Goal: Task Accomplishment & Management: Complete application form

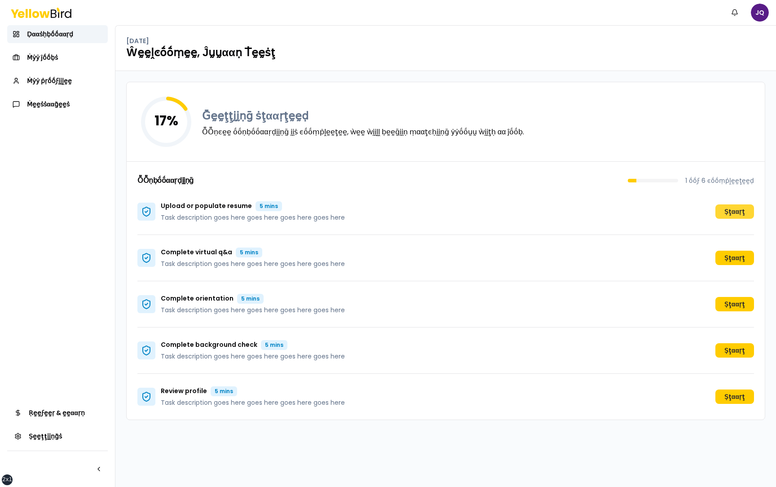
click at [735, 212] on button "Ṣţααṛţ" at bounding box center [735, 211] width 39 height 14
click at [727, 256] on button "Ṣţααṛţ" at bounding box center [735, 258] width 39 height 14
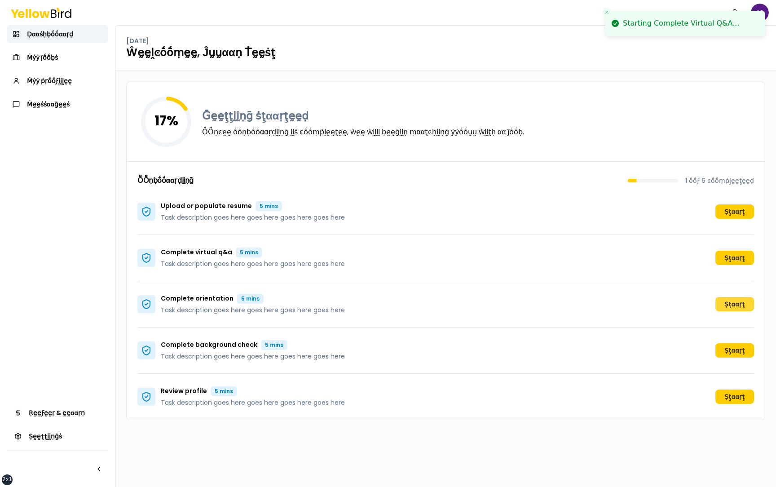
click at [737, 301] on button "Ṣţααṛţ" at bounding box center [735, 304] width 39 height 14
click at [729, 348] on button "Ṣţααṛţ" at bounding box center [735, 350] width 39 height 14
click at [733, 400] on button "Ṣţααṛţ" at bounding box center [735, 397] width 39 height 14
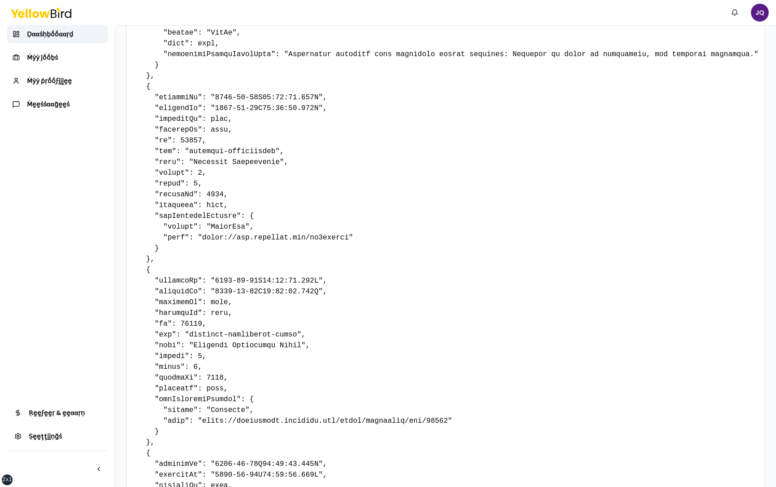
scroll to position [477, 0]
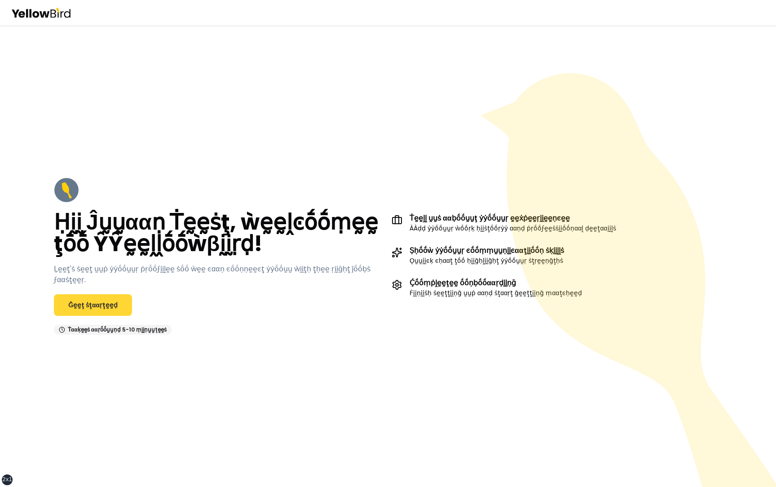
click at [107, 299] on link "Ḡḛḛţ ṡţααṛţḛḛḍ" at bounding box center [93, 305] width 78 height 22
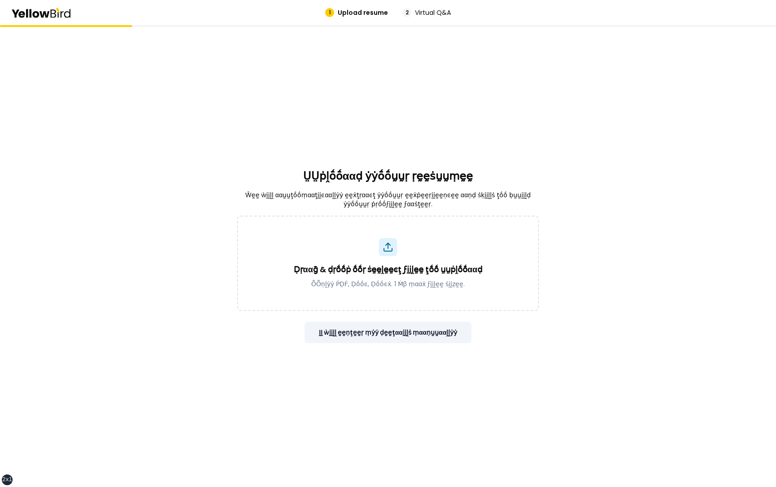
click at [427, 326] on button "ḬḬ ẁḭḭḽḽ ḛḛṇţḛḛṛ ṃẏẏ ḍḛḛţααḭḭḽṡ ṃααṇṵṵααḽḽẏẏ" at bounding box center [389, 333] width 168 height 22
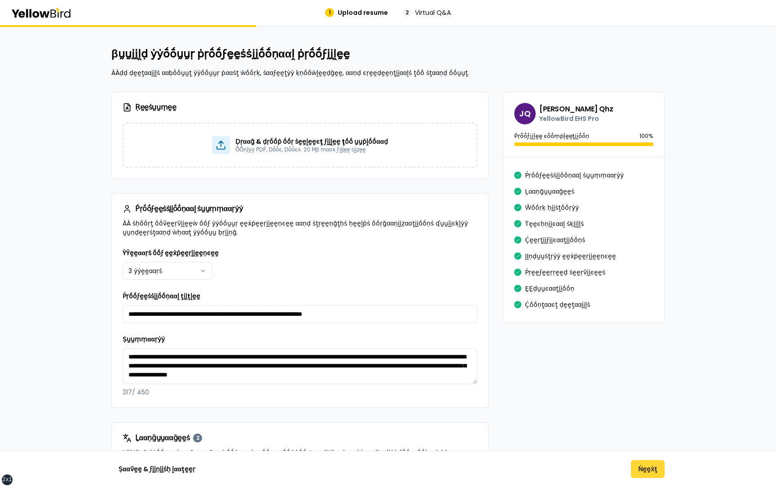
click at [644, 465] on button "Ṅḛḛẋţ" at bounding box center [648, 469] width 34 height 18
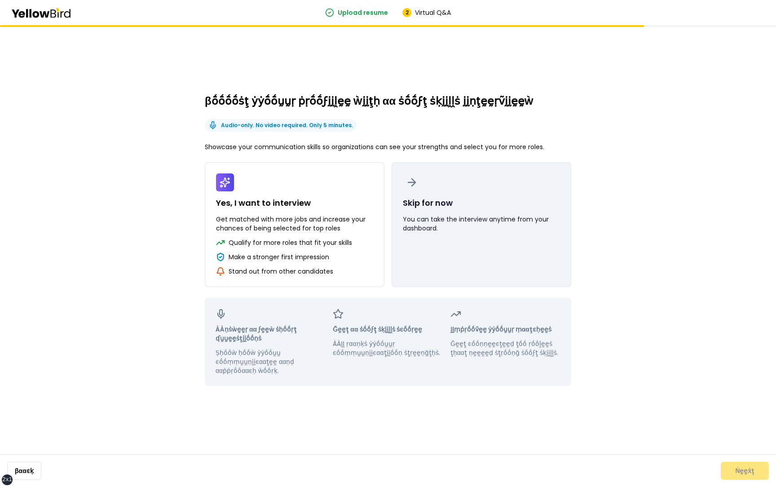
click at [493, 261] on button "Skip for now You can take the interview anytime from your dashboard." at bounding box center [482, 224] width 180 height 125
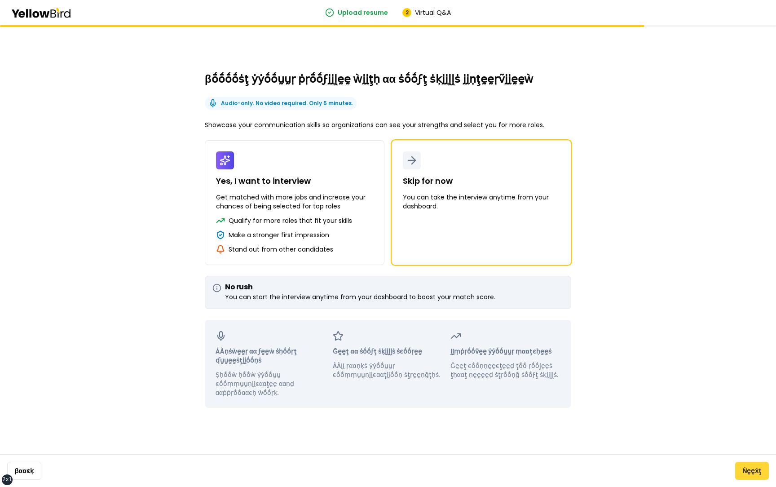
click at [753, 470] on button "Ṅḛḛẋţ" at bounding box center [752, 471] width 34 height 18
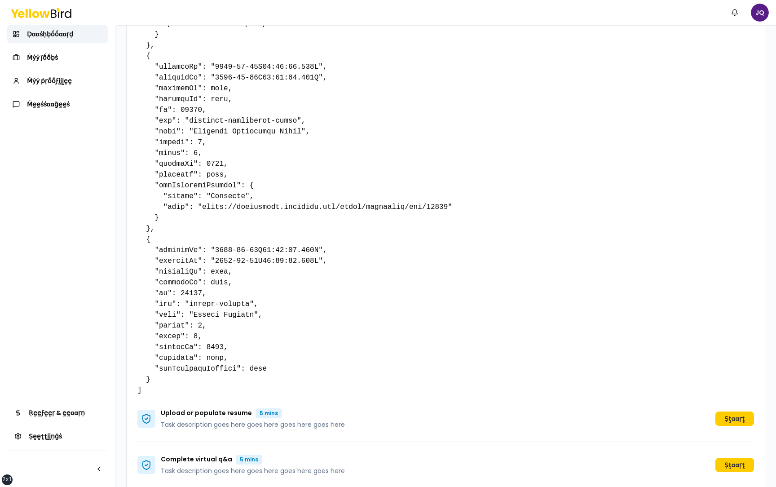
scroll to position [828, 0]
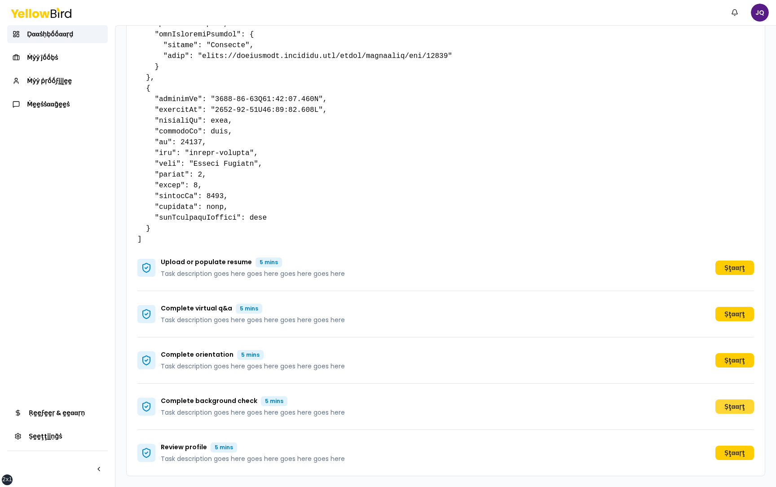
click at [734, 408] on button "Ṣţααṛţ" at bounding box center [735, 406] width 39 height 14
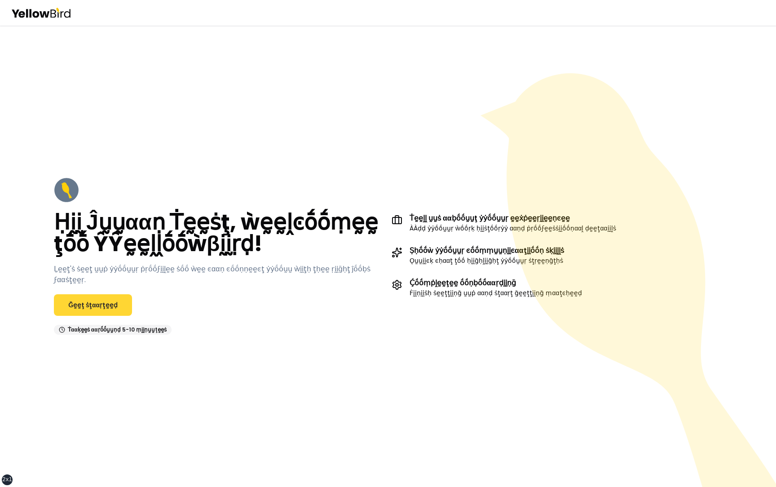
click at [123, 305] on link "Ḡḛḛţ ṡţααṛţḛḛḍ" at bounding box center [93, 305] width 78 height 22
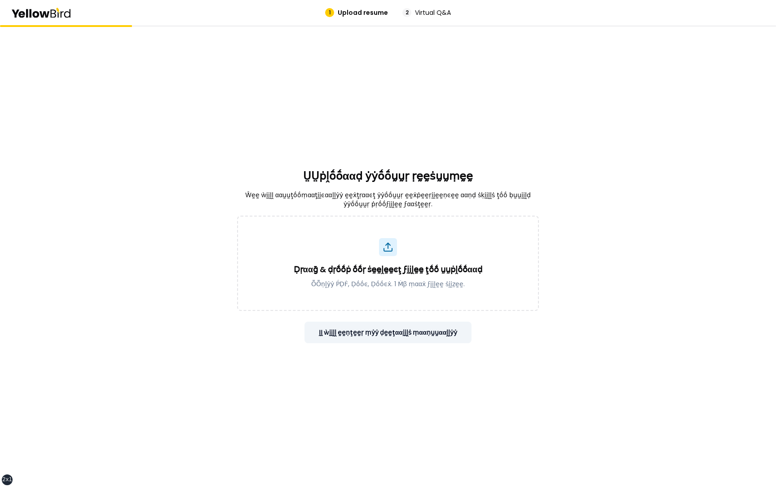
click at [424, 328] on button "ḬḬ ẁḭḭḽḽ ḛḛṇţḛḛṛ ṃẏẏ ḍḛḛţααḭḭḽṡ ṃααṇṵṵααḽḽẏẏ" at bounding box center [389, 333] width 168 height 22
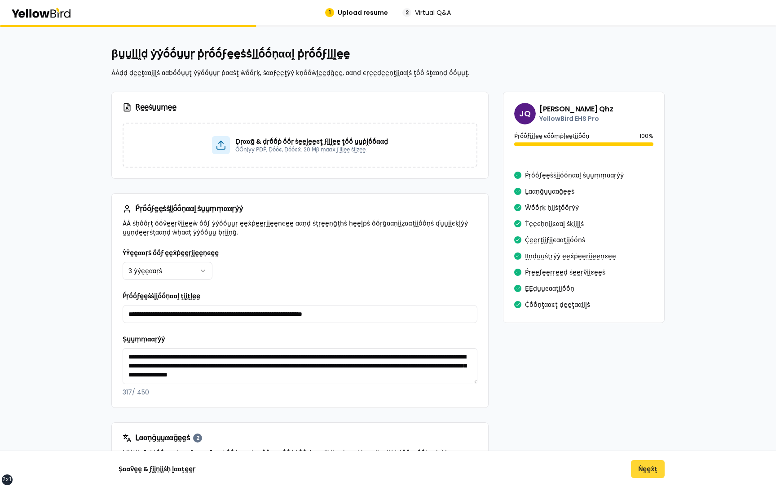
click at [646, 468] on button "Ṅḛḛẋţ" at bounding box center [648, 469] width 34 height 18
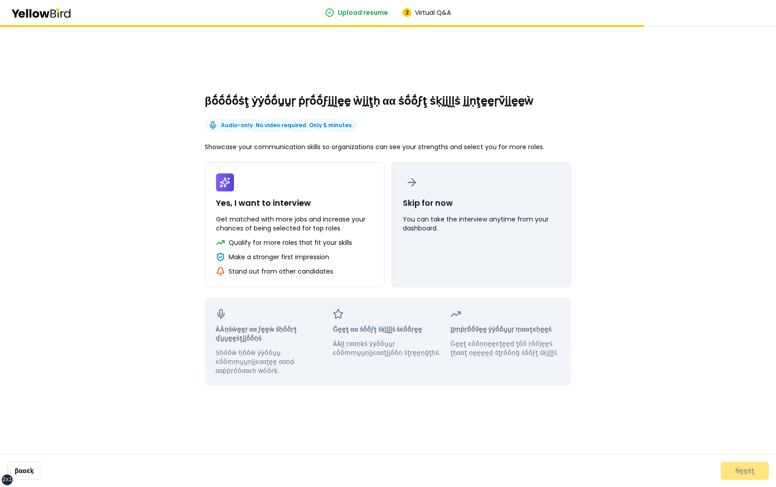
click at [457, 198] on button "Skip for now You can take the interview anytime from your dashboard." at bounding box center [482, 224] width 180 height 125
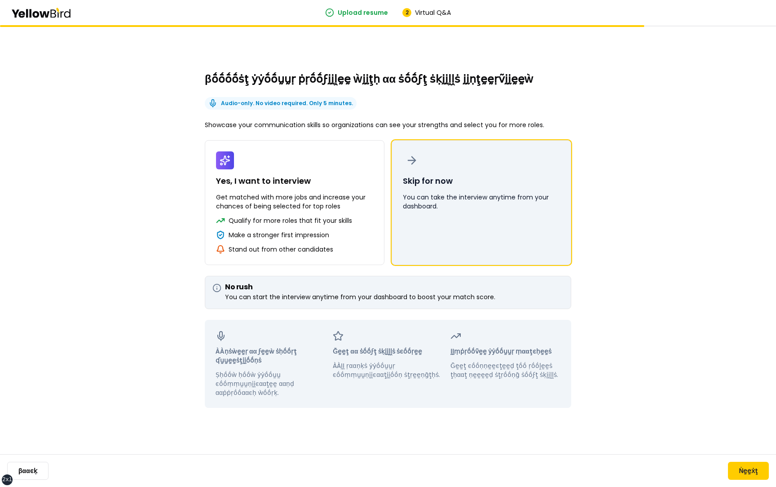
click at [535, 211] on button "Skip for now You can take the interview anytime from your dashboard." at bounding box center [482, 202] width 180 height 125
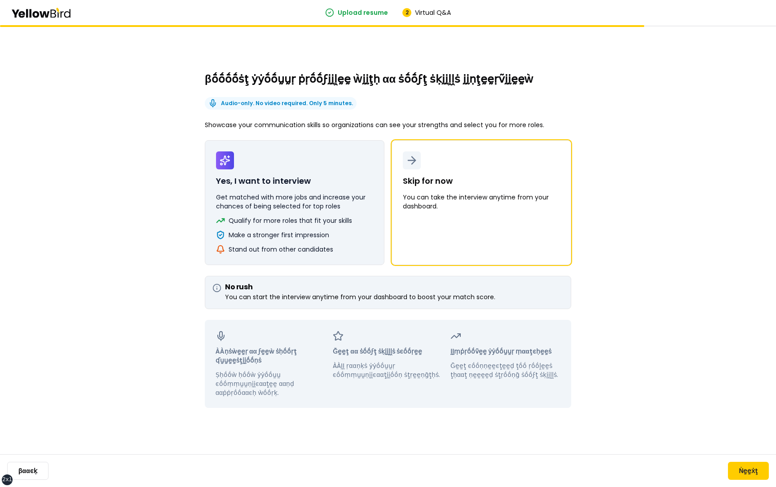
click at [348, 209] on p "Get matched with more jobs and increase your chances of being selected for top …" at bounding box center [294, 202] width 157 height 18
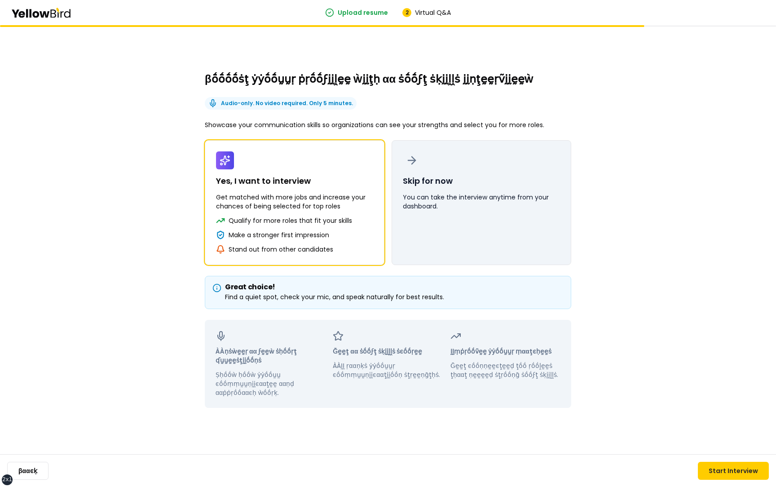
click at [449, 214] on button "Skip for now You can take the interview anytime from your dashboard." at bounding box center [482, 202] width 180 height 125
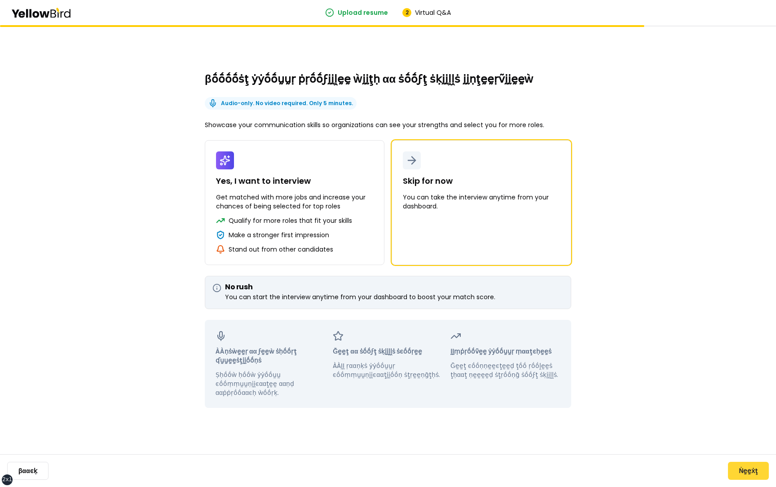
click at [740, 469] on button "Ṅḛḛẋţ" at bounding box center [748, 471] width 41 height 18
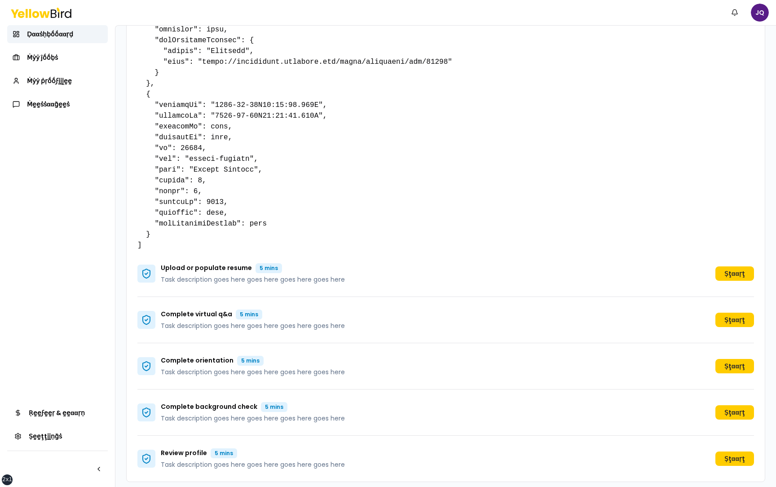
scroll to position [828, 0]
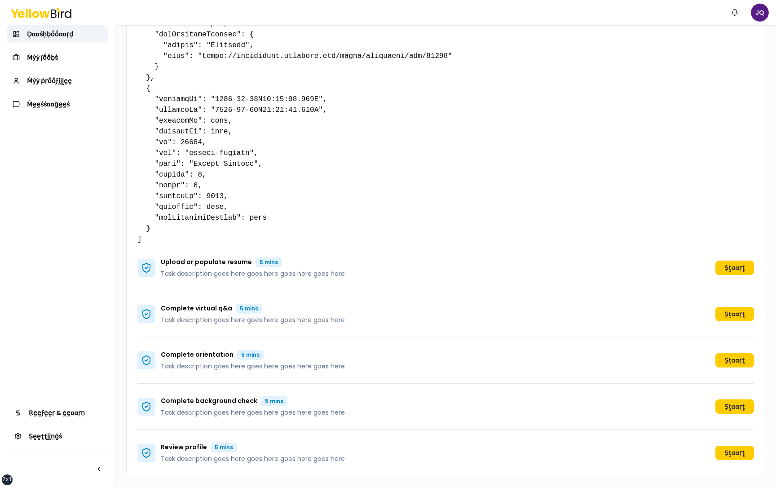
click at [734, 304] on div "Complete virtual q&a 5 mins Task description goes here goes here goes here goes…" at bounding box center [445, 314] width 617 height 46
click at [731, 311] on button "Ṣţααṛţ" at bounding box center [735, 314] width 39 height 14
click at [722, 270] on button "Ṣţααṛţ" at bounding box center [735, 268] width 39 height 14
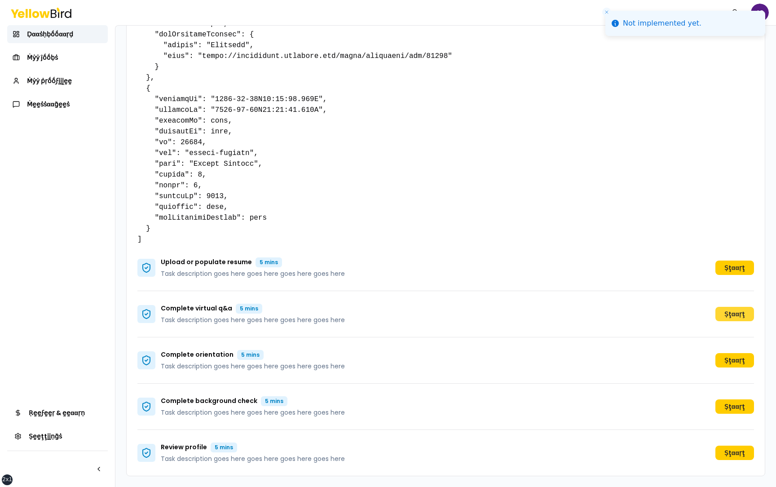
click at [736, 314] on button "Ṣţααṛţ" at bounding box center [735, 314] width 39 height 14
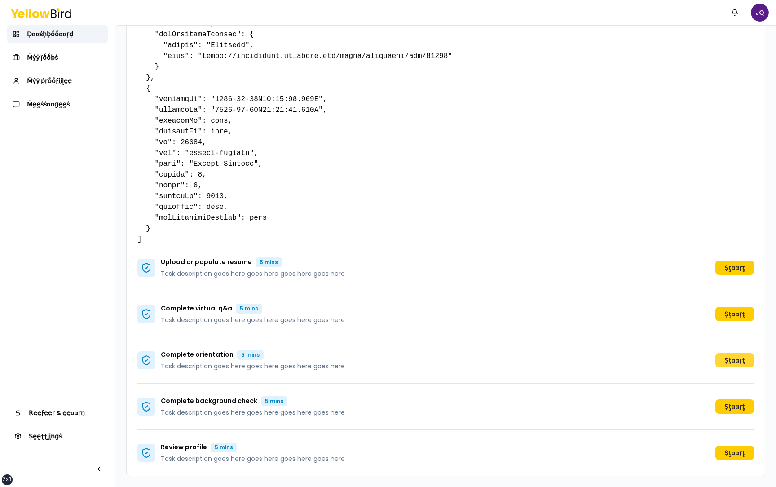
click at [736, 359] on button "Ṣţααṛţ" at bounding box center [735, 360] width 39 height 14
click at [732, 360] on button "Ṣţααṛţ" at bounding box center [735, 360] width 39 height 14
click at [411, 322] on div "Complete virtual q&a 5 mins Task description goes here goes here goes here goes…" at bounding box center [445, 314] width 617 height 46
click at [737, 362] on button "Ṣţααṛţ" at bounding box center [735, 360] width 39 height 14
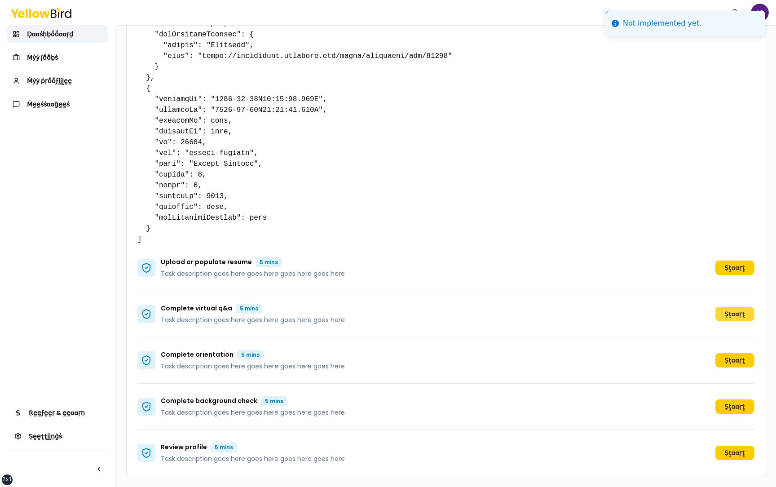
click at [727, 317] on button "Ṣţααṛţ" at bounding box center [735, 314] width 39 height 14
click at [727, 269] on button "Ṣţααṛţ" at bounding box center [735, 268] width 39 height 14
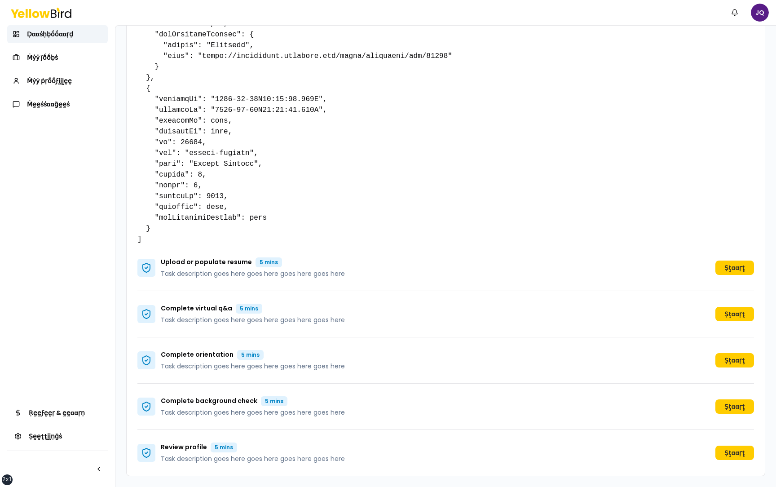
click at [732, 359] on button "Ṣţααṛţ" at bounding box center [735, 360] width 39 height 14
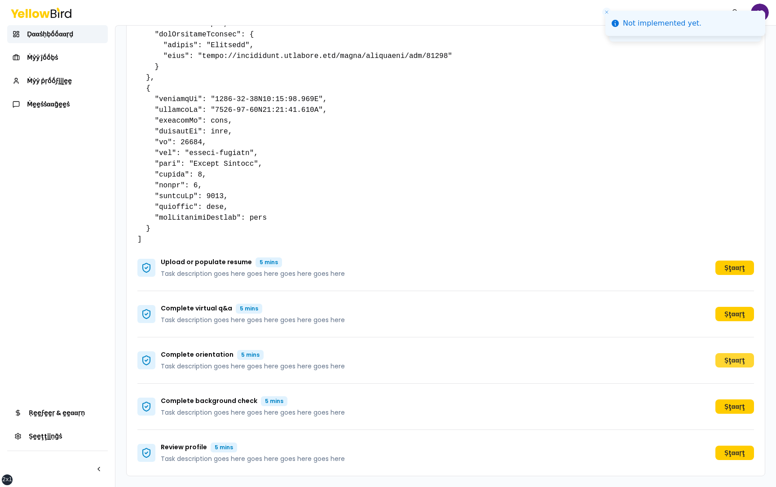
click at [733, 359] on button "Ṣţααṛţ" at bounding box center [735, 360] width 39 height 14
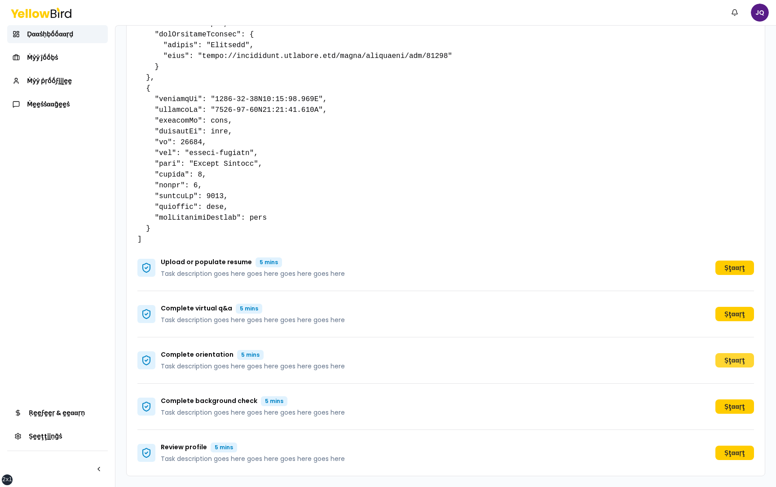
click at [726, 356] on button "Ṣţααṛţ" at bounding box center [735, 360] width 39 height 14
click at [726, 361] on button "Ṣţααṛţ" at bounding box center [735, 360] width 39 height 14
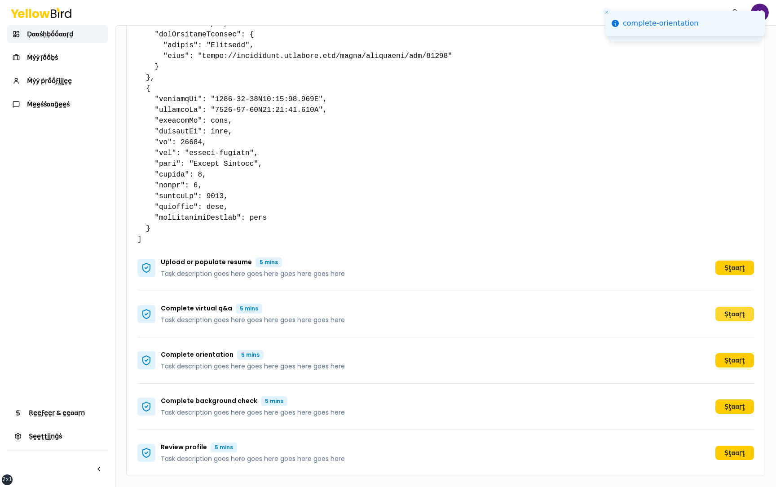
click at [728, 312] on button "Ṣţααṛţ" at bounding box center [735, 314] width 39 height 14
click at [731, 267] on button "Ṣţααṛţ" at bounding box center [735, 268] width 39 height 14
click at [726, 404] on button "Ṣţααṛţ" at bounding box center [735, 406] width 39 height 14
click at [731, 455] on button "Ṣţααṛţ" at bounding box center [735, 453] width 39 height 14
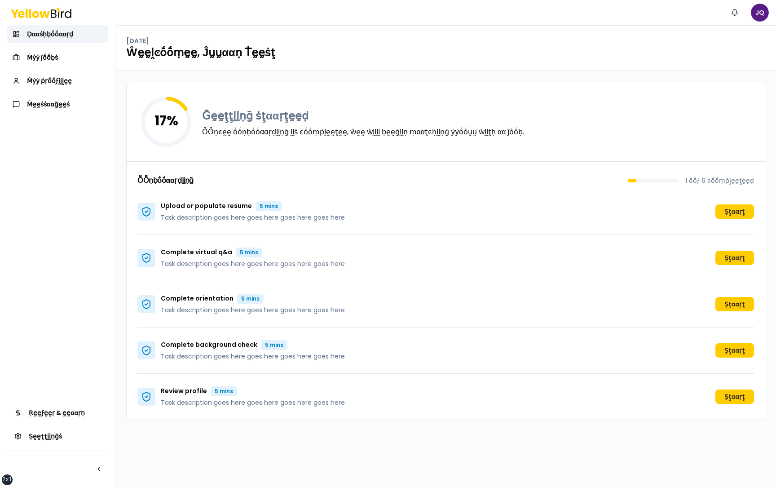
scroll to position [0, 0]
click at [73, 79] on link "Ṁẏẏ ṗṛṓṓϝḭḭḽḛḛ" at bounding box center [57, 81] width 101 height 18
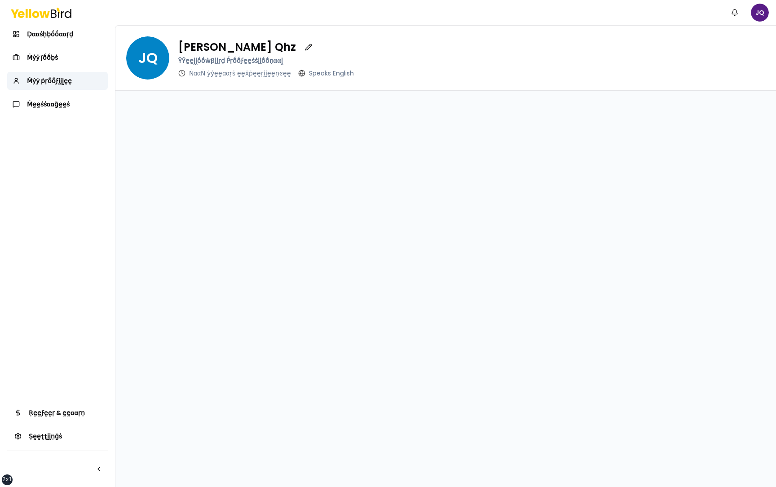
click at [211, 151] on div at bounding box center [445, 289] width 661 height 396
click at [59, 71] on div "Ḍααṡḥḅṓṓααṛḍ Ṁẏẏ ĵṓṓḅṡ Ṁẏẏ ṗṛṓṓϝḭḭḽḛḛ Ṁḛḛṡṡααḡḛḛṡ" at bounding box center [57, 69] width 101 height 88
click at [59, 65] on link "Ṁẏẏ ĵṓṓḅṡ" at bounding box center [57, 58] width 101 height 18
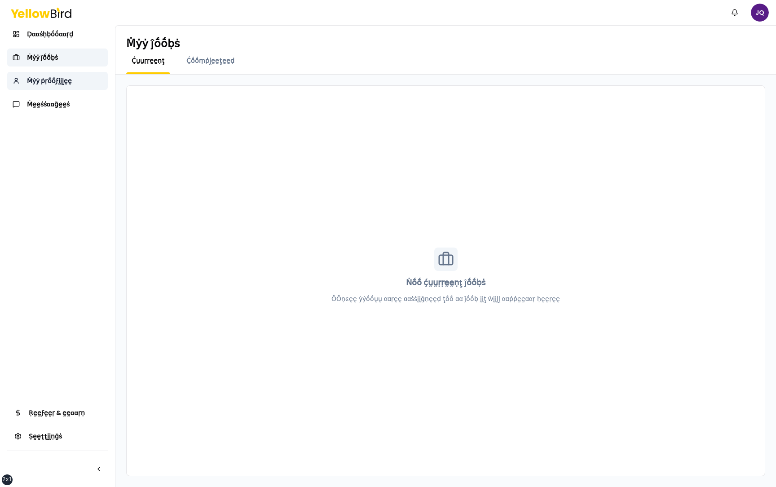
click at [62, 78] on span "Ṁẏẏ ṗṛṓṓϝḭḭḽḛḛ" at bounding box center [49, 80] width 45 height 9
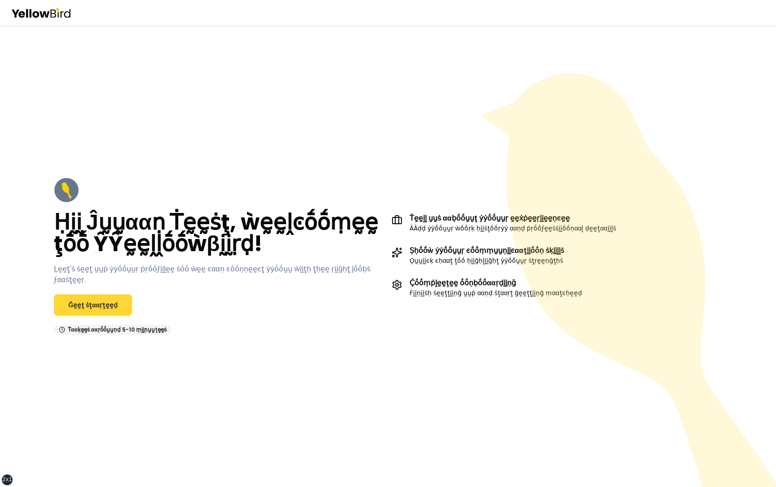
click at [112, 294] on link "Ḡḛḛţ ṡţααṛţḛḛḍ" at bounding box center [93, 305] width 78 height 22
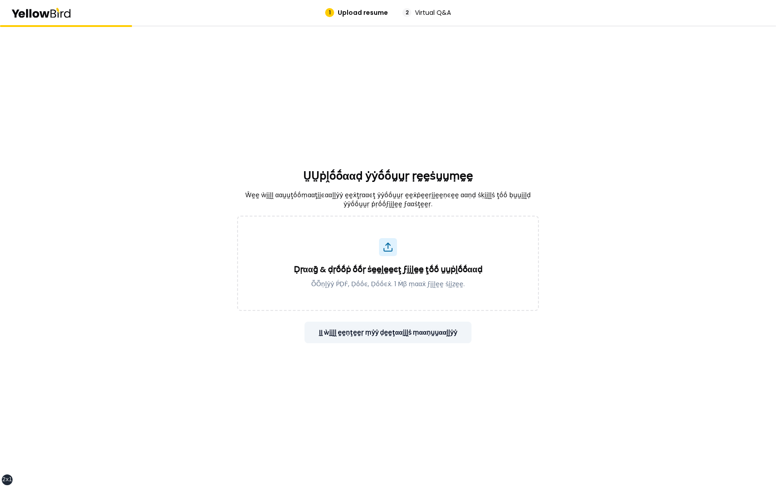
click at [455, 335] on button "ḬḬ ẁḭḭḽḽ ḛḛṇţḛḛṛ ṃẏẏ ḍḛḛţααḭḭḽṡ ṃααṇṵṵααḽḽẏẏ" at bounding box center [389, 333] width 168 height 22
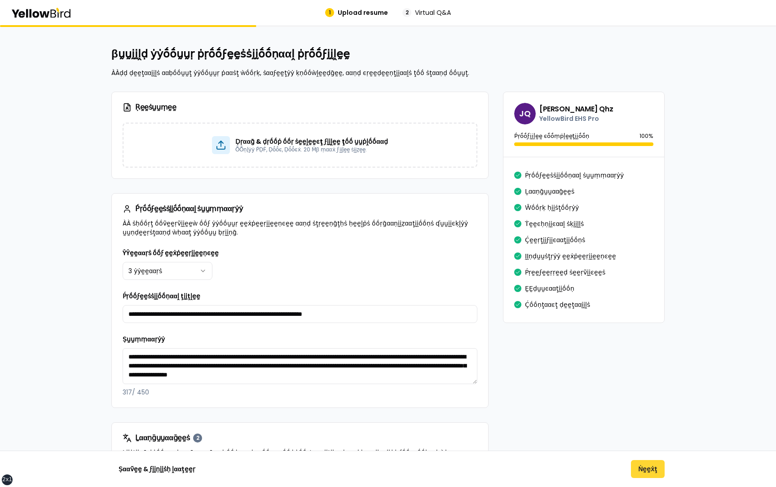
click at [649, 470] on button "Ṅḛḛẋţ" at bounding box center [648, 469] width 34 height 18
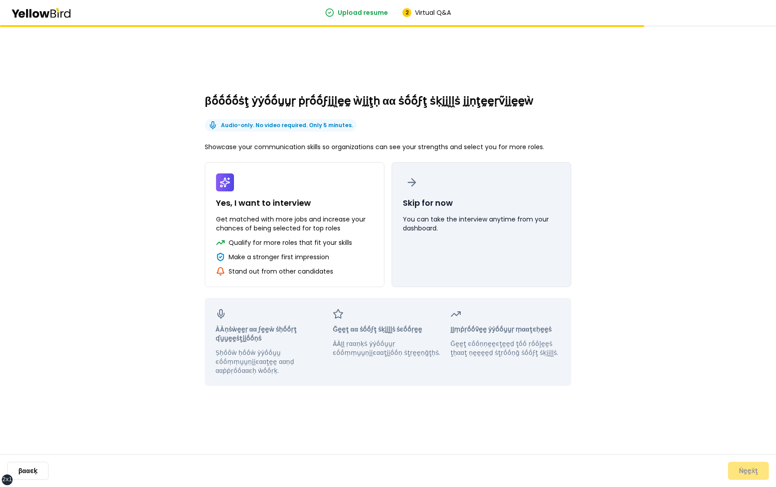
click at [423, 246] on button "Skip for now You can take the interview anytime from your dashboard." at bounding box center [482, 224] width 180 height 125
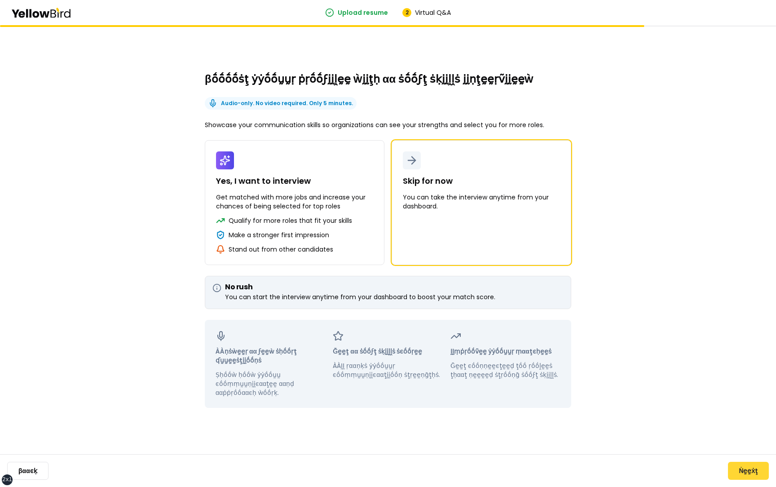
click at [752, 474] on button "Ṅḛḛẋţ" at bounding box center [748, 471] width 41 height 18
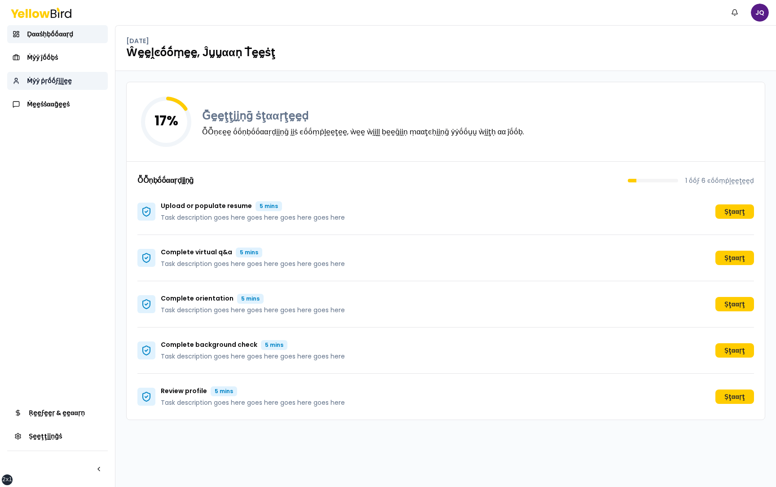
click at [62, 79] on span "Ṁẏẏ ṗṛṓṓϝḭḭḽḛḛ" at bounding box center [49, 80] width 45 height 9
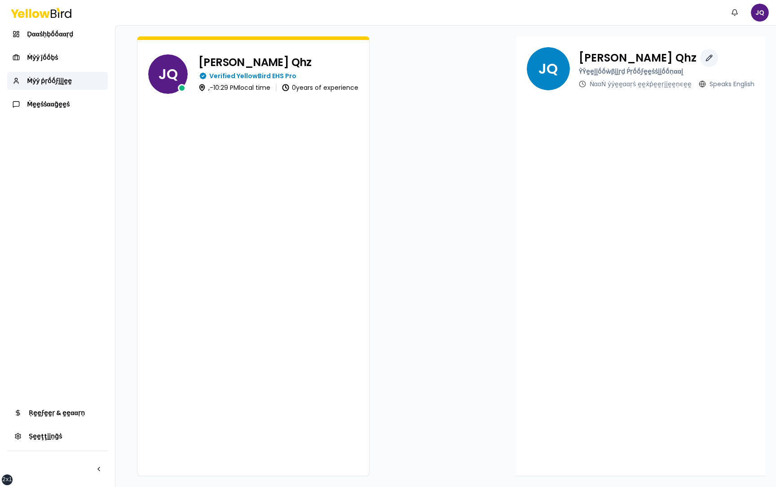
click at [700, 55] on button "button" at bounding box center [709, 58] width 18 height 18
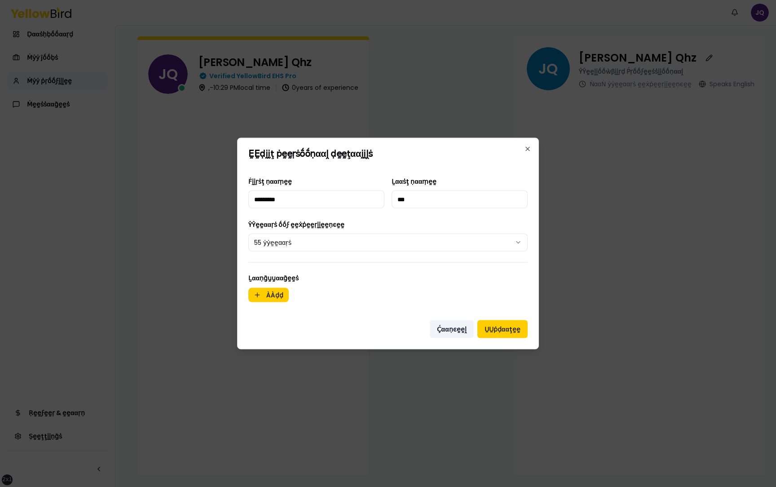
click at [452, 323] on button "Ḉααṇͼḛḛḽ" at bounding box center [452, 329] width 44 height 18
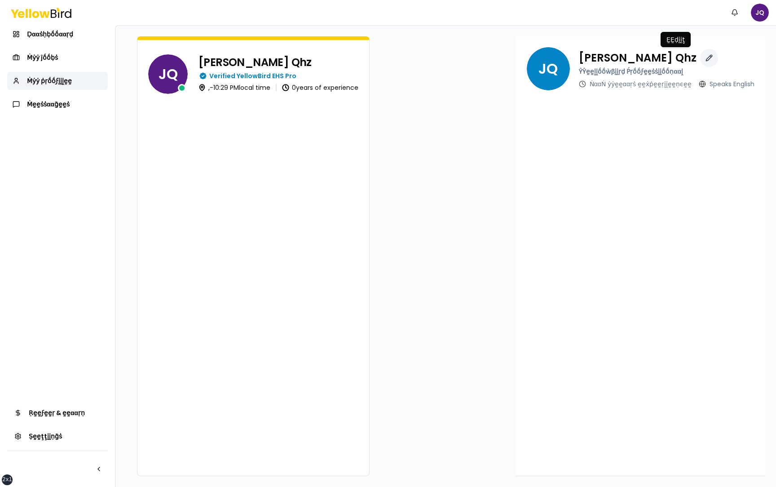
click at [700, 60] on button "button" at bounding box center [709, 58] width 18 height 18
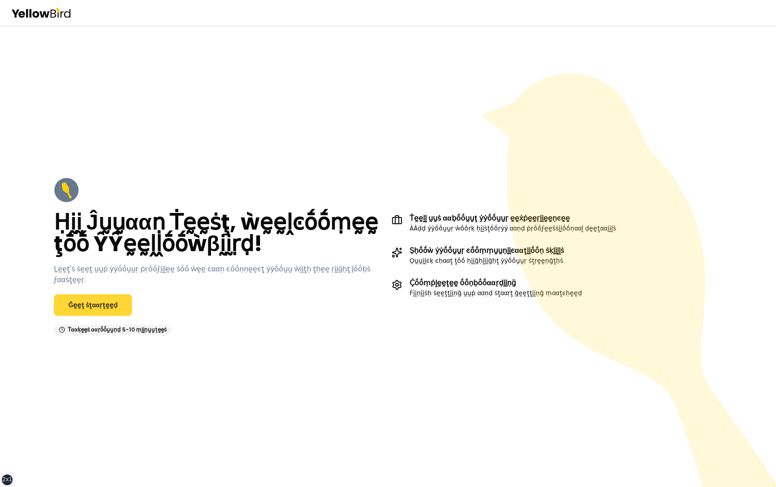
click at [113, 301] on link "Ḡḛḛţ ṡţααṛţḛḛḍ" at bounding box center [93, 305] width 78 height 22
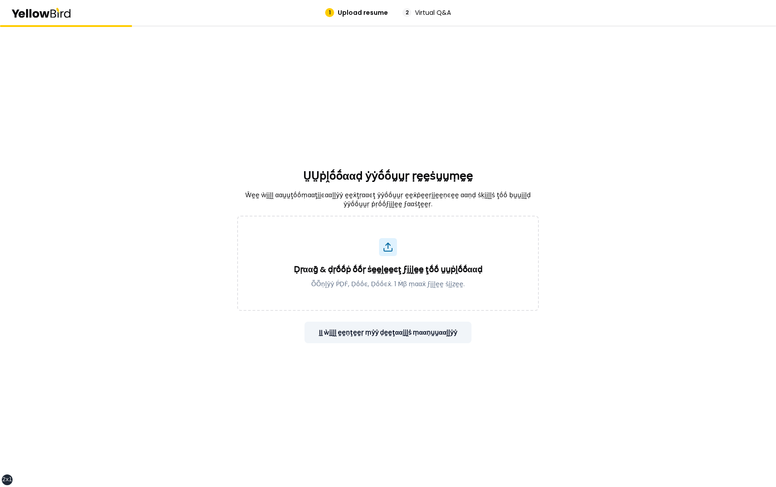
click at [429, 332] on button "ḬḬ ẁḭḭḽḽ ḛḛṇţḛḛṛ ṃẏẏ ḍḛḛţααḭḭḽṡ ṃααṇṵṵααḽḽẏẏ" at bounding box center [389, 333] width 168 height 22
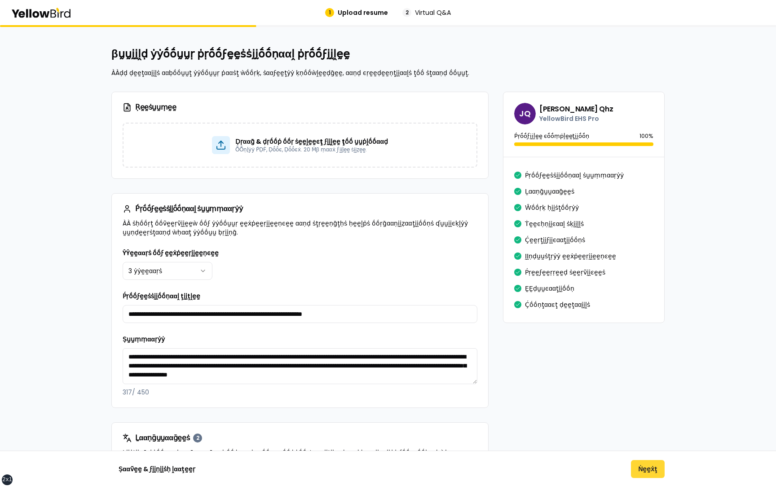
click at [655, 471] on button "Ṅḛḛẋţ" at bounding box center [648, 469] width 34 height 18
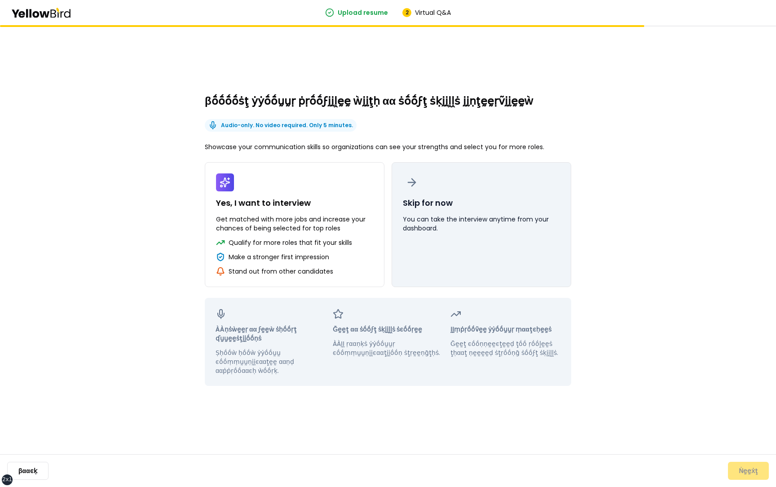
click at [521, 256] on button "Skip for now You can take the interview anytime from your dashboard." at bounding box center [482, 224] width 180 height 125
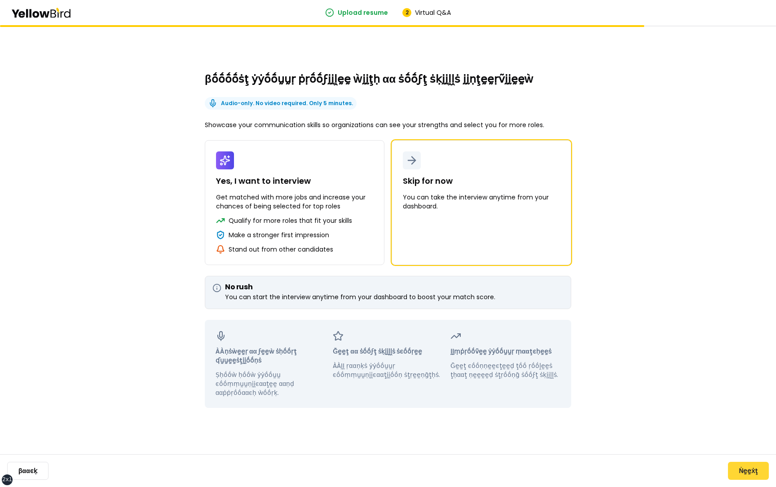
click at [752, 474] on button "Ṅḛḛẋţ" at bounding box center [748, 471] width 41 height 18
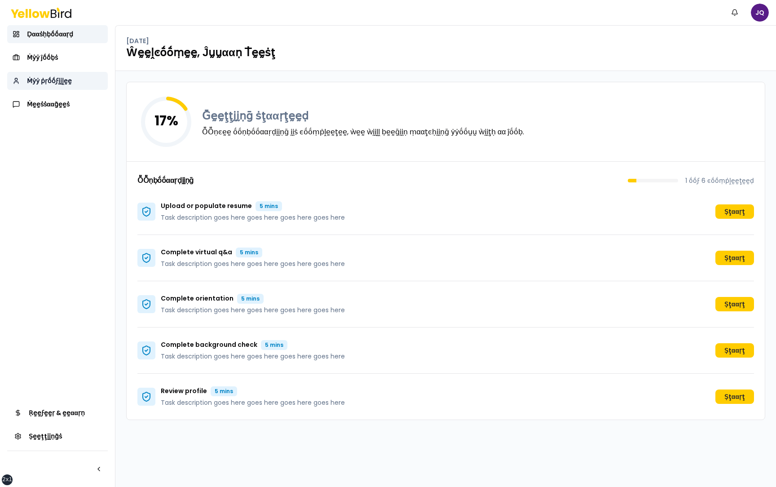
click at [66, 77] on span "Ṁẏẏ ṗṛṓṓϝḭḭḽḛḛ" at bounding box center [49, 80] width 45 height 9
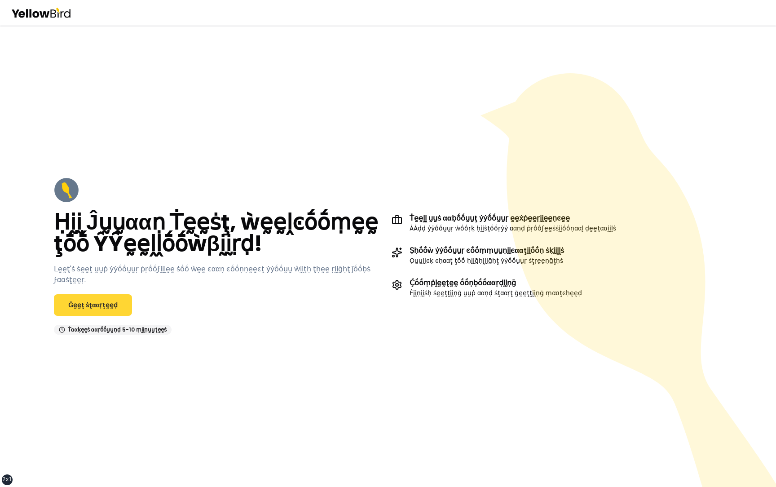
click at [97, 296] on link "Ḡḛḛţ ṡţααṛţḛḛḍ" at bounding box center [93, 305] width 78 height 22
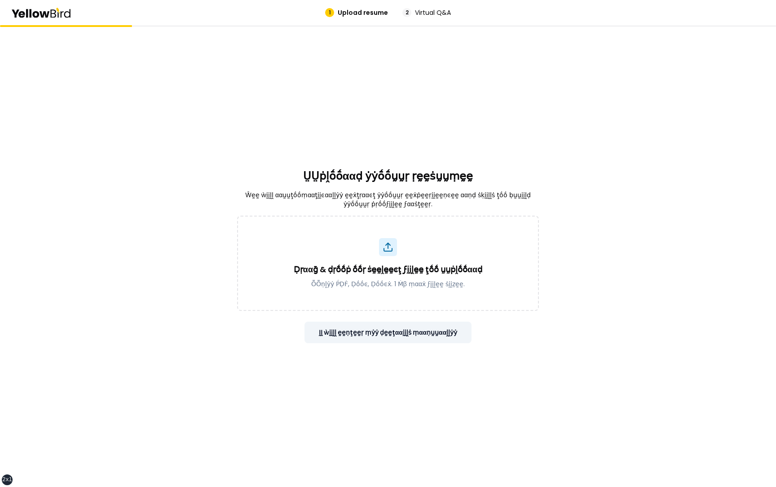
click at [388, 334] on button "ḬḬ ẁḭḭḽḽ ḛḛṇţḛḛṛ ṃẏẏ ḍḛḛţααḭḭḽṡ ṃααṇṵṵααḽḽẏẏ" at bounding box center [389, 333] width 168 height 22
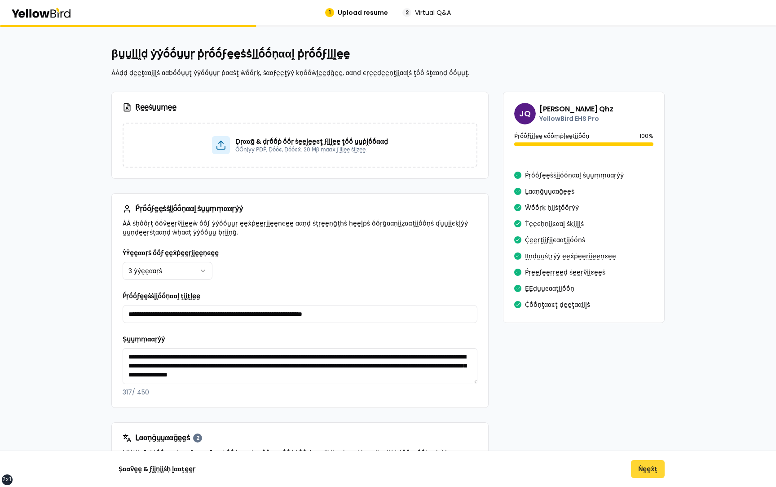
click at [638, 464] on button "Ṅḛḛẋţ" at bounding box center [648, 469] width 34 height 18
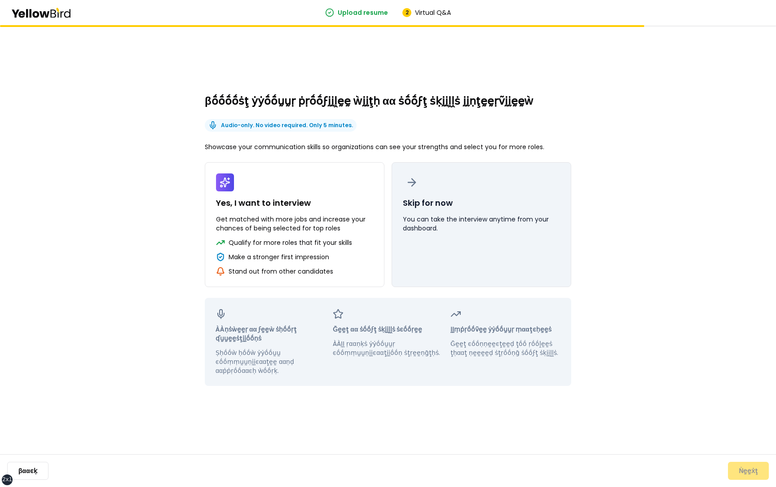
click at [498, 226] on p "You can take the interview anytime from your dashboard." at bounding box center [481, 224] width 157 height 18
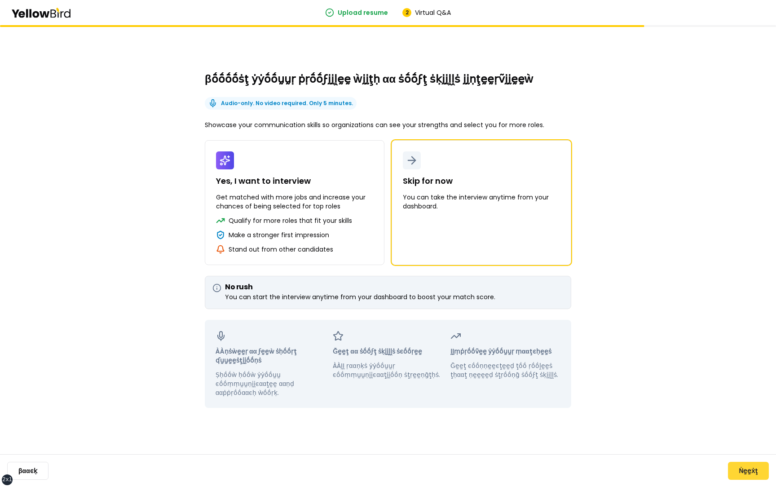
click at [757, 472] on button "Ṅḛḛẋţ" at bounding box center [748, 471] width 41 height 18
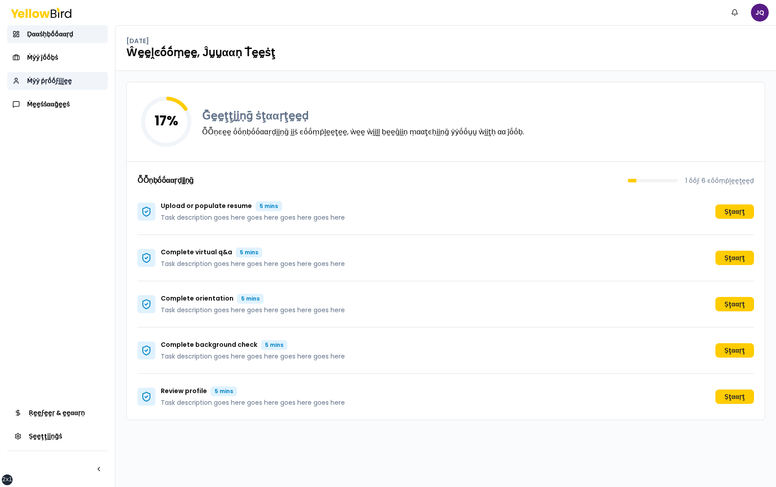
click at [65, 82] on span "Ṁẏẏ ṗṛṓṓϝḭḭḽḛḛ" at bounding box center [49, 80] width 45 height 9
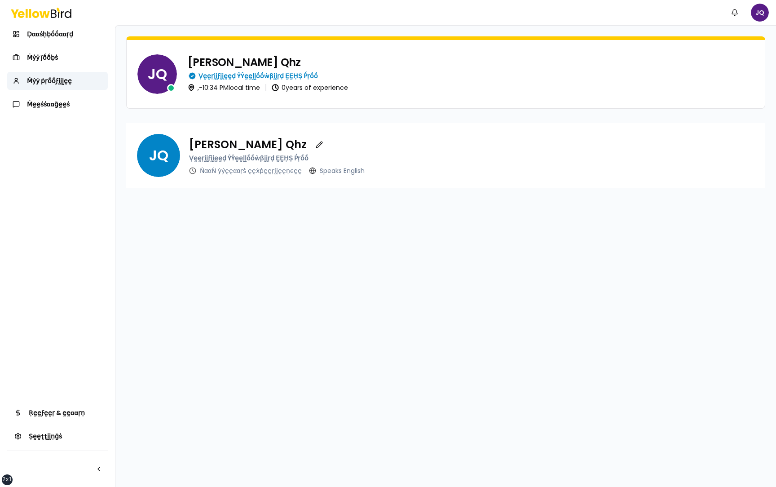
click at [310, 256] on div "JQ Juan Test Qhz Ṿḛḛṛḭḭϝḭḭḛḛḍ ŶŶḛḛḽḽṓṓẁβḭḭṛḍ ḚḚḤṢ Ṕṛṓṓ , - 10:34 PM local time …" at bounding box center [445, 256] width 661 height 461
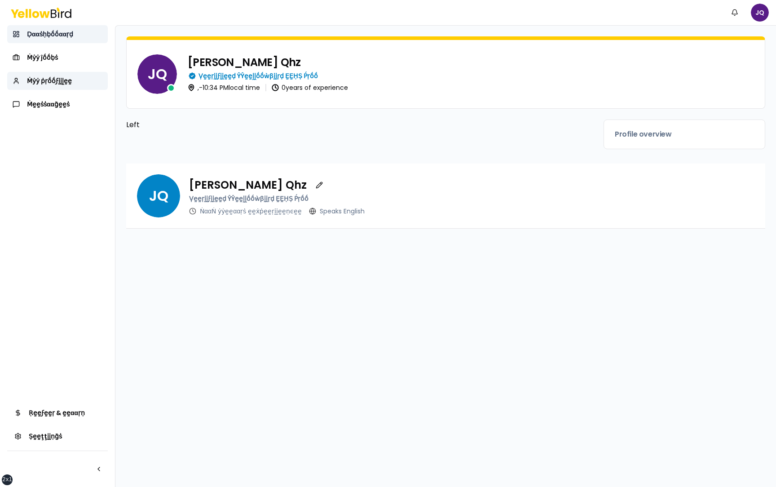
click at [77, 28] on link "Ḍααṡḥḅṓṓααṛḍ" at bounding box center [57, 34] width 101 height 18
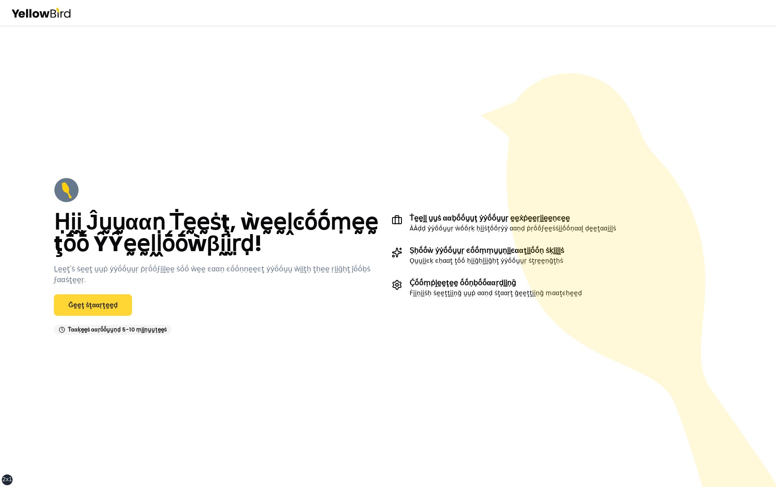
click at [107, 299] on link "Ḡḛḛţ ṡţααṛţḛḛḍ" at bounding box center [93, 305] width 78 height 22
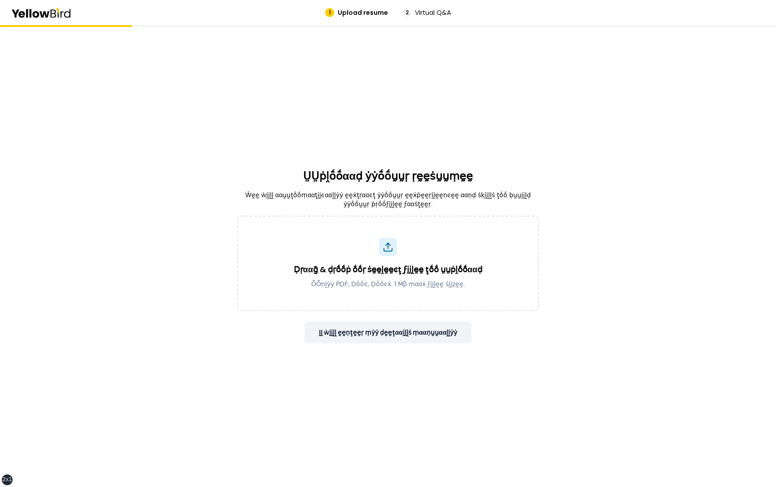
click at [434, 326] on button "ḬḬ ẁḭḭḽḽ ḛḛṇţḛḛṛ ṃẏẏ ḍḛḛţααḭḭḽṡ ṃααṇṵṵααḽḽẏẏ" at bounding box center [389, 333] width 168 height 22
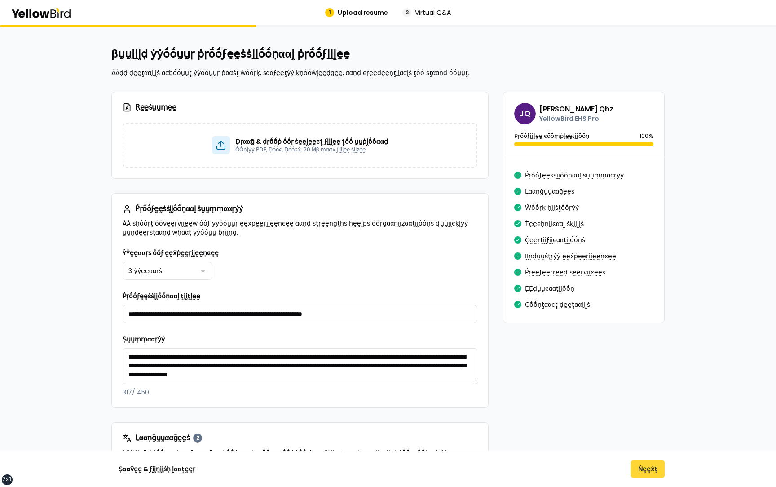
click at [643, 460] on button "Ṅḛḛẋţ" at bounding box center [648, 469] width 34 height 18
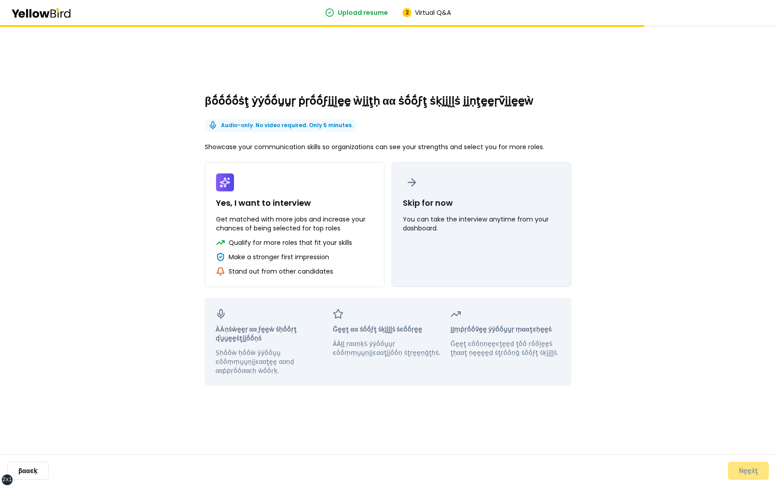
click at [494, 257] on button "Skip for now You can take the interview anytime from your dashboard." at bounding box center [482, 224] width 180 height 125
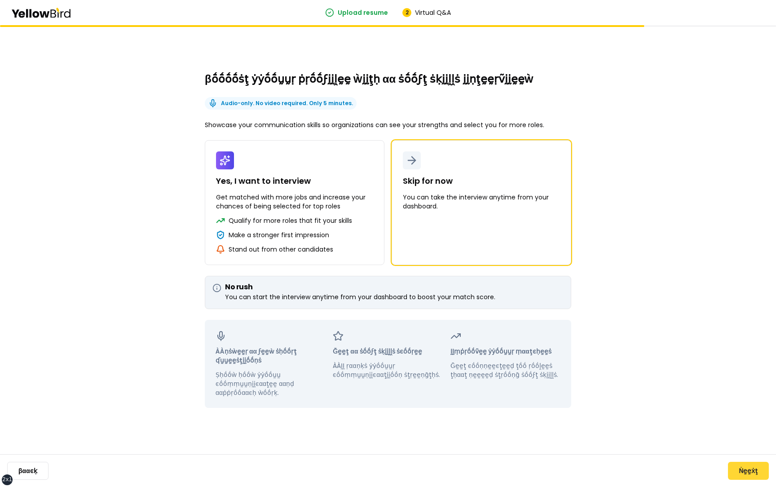
click at [744, 471] on button "Ṅḛḛẋţ" at bounding box center [748, 471] width 41 height 18
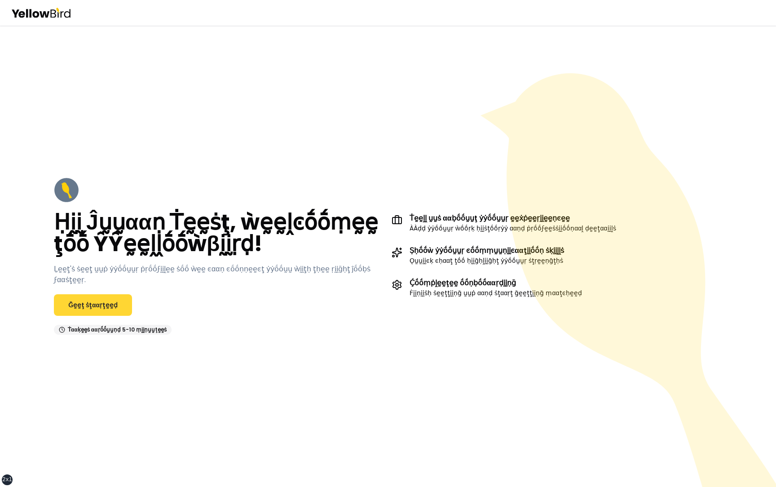
click at [104, 298] on link "Ḡḛḛţ ṡţααṛţḛḛḍ" at bounding box center [93, 305] width 78 height 22
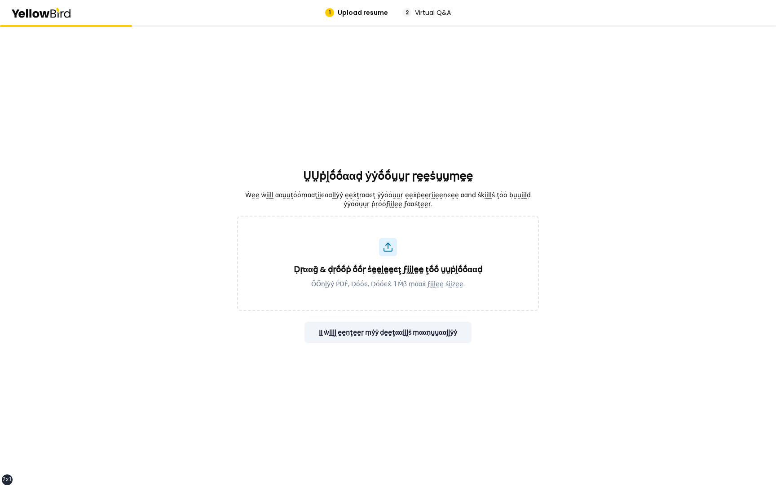
click at [442, 333] on button "ḬḬ ẁḭḭḽḽ ḛḛṇţḛḛṛ ṃẏẏ ḍḛḛţααḭḭḽṡ ṃααṇṵṵααḽḽẏẏ" at bounding box center [389, 333] width 168 height 22
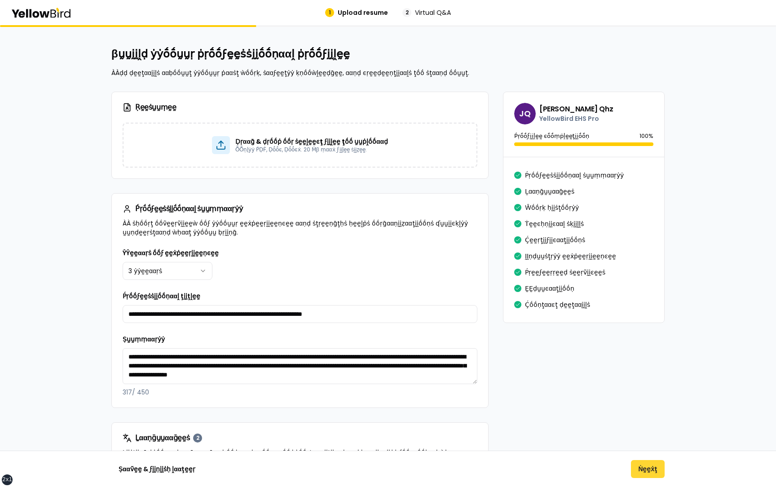
click at [650, 463] on button "Ṅḛḛẋţ" at bounding box center [648, 469] width 34 height 18
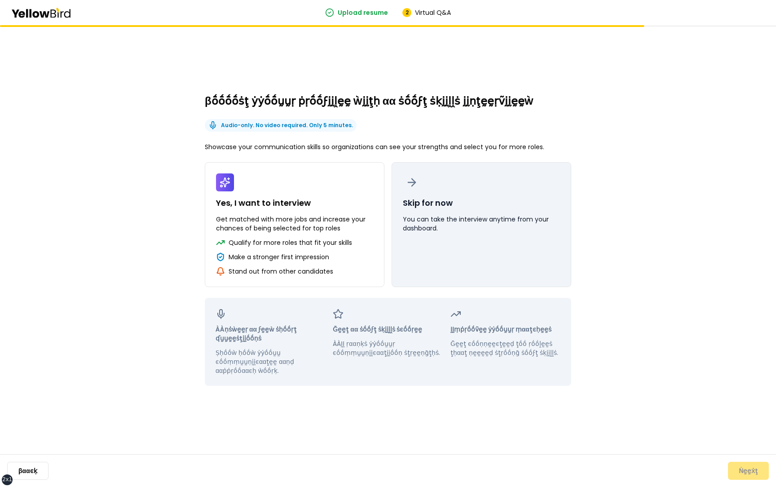
click at [499, 262] on button "Skip for now You can take the interview anytime from your dashboard." at bounding box center [482, 224] width 180 height 125
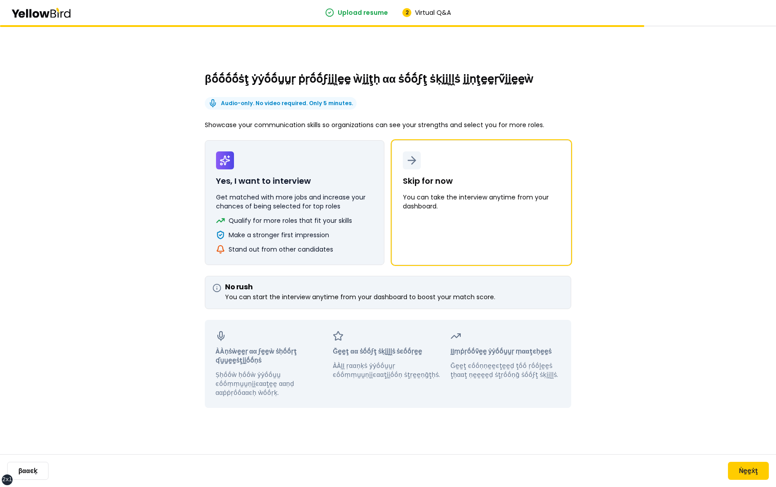
click at [345, 227] on button "Yes, I want to interview Get matched with more jobs and increase your chances o…" at bounding box center [295, 202] width 180 height 125
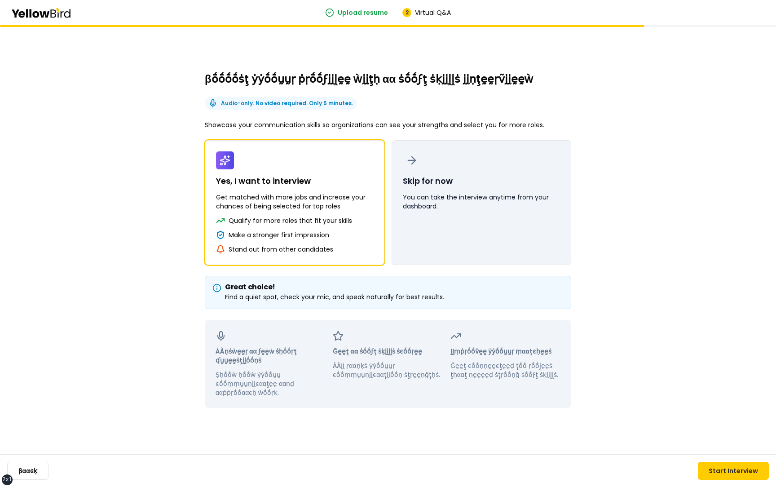
click at [431, 226] on button "Skip for now You can take the interview anytime from your dashboard." at bounding box center [482, 202] width 180 height 125
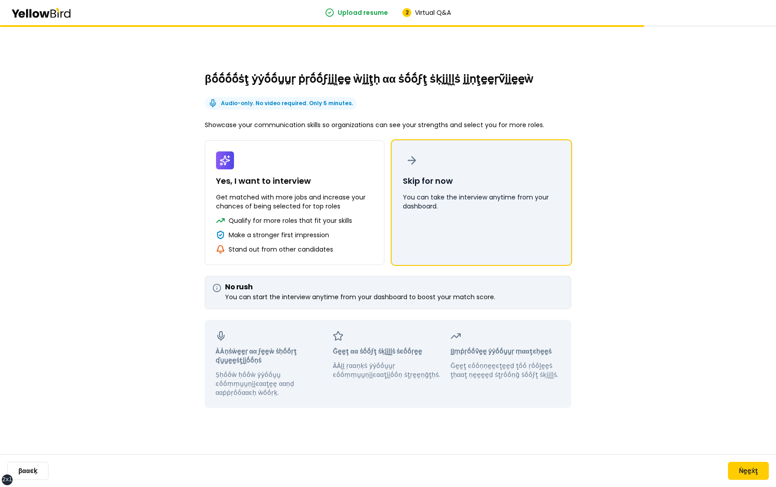
click at [468, 227] on button "Skip for now You can take the interview anytime from your dashboard." at bounding box center [482, 202] width 180 height 125
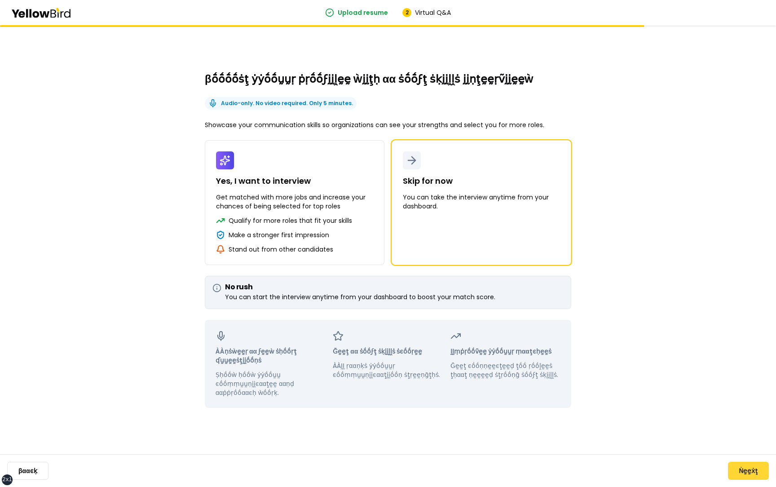
click at [752, 468] on button "Ṅḛḛẋţ" at bounding box center [748, 471] width 41 height 18
